Goal: Check status: Check status

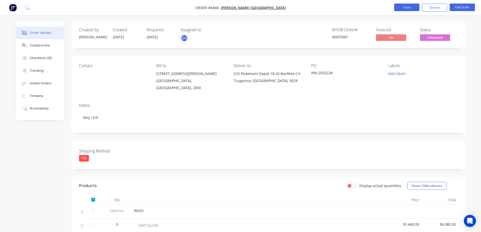
click at [410, 7] on button "Close" at bounding box center [406, 8] width 25 height 8
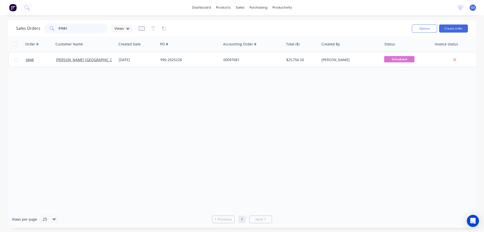
drag, startPoint x: 71, startPoint y: 29, endPoint x: 54, endPoint y: 29, distance: 16.6
click at [54, 29] on div "97681" at bounding box center [75, 28] width 63 height 10
click at [65, 27] on input "97681" at bounding box center [83, 28] width 49 height 10
type input "98530"
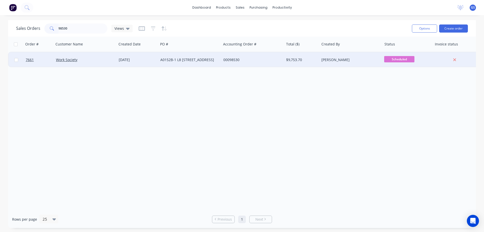
click at [108, 64] on div "Work Society" at bounding box center [85, 59] width 63 height 15
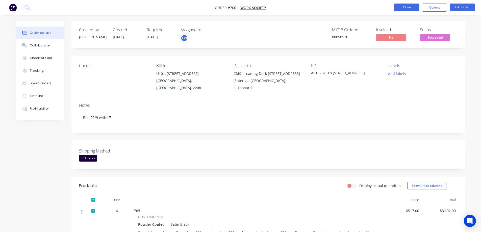
click at [403, 7] on button "Close" at bounding box center [406, 8] width 25 height 8
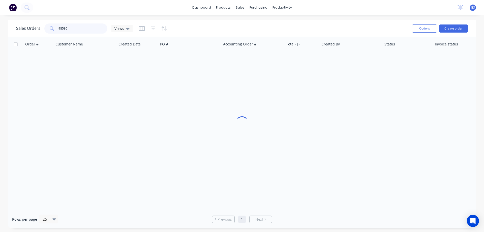
drag, startPoint x: 73, startPoint y: 29, endPoint x: 57, endPoint y: 30, distance: 16.7
click at [57, 30] on div "98530" at bounding box center [75, 28] width 63 height 10
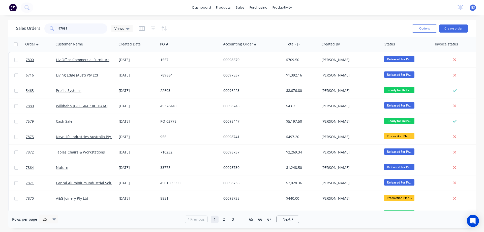
type input "97681"
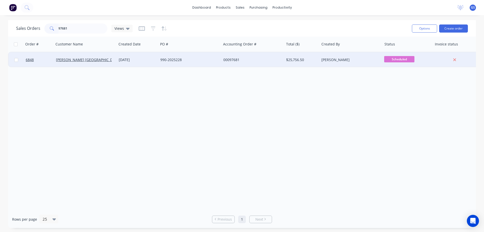
click at [103, 65] on div "[PERSON_NAME] [GEOGRAPHIC_DATA]" at bounding box center [85, 59] width 63 height 15
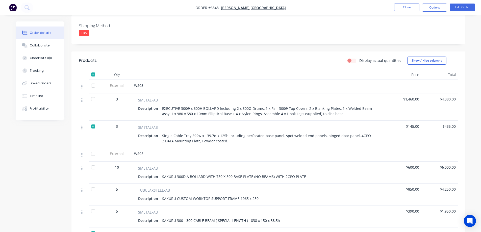
scroll to position [126, 0]
